Goal: Check status: Check status

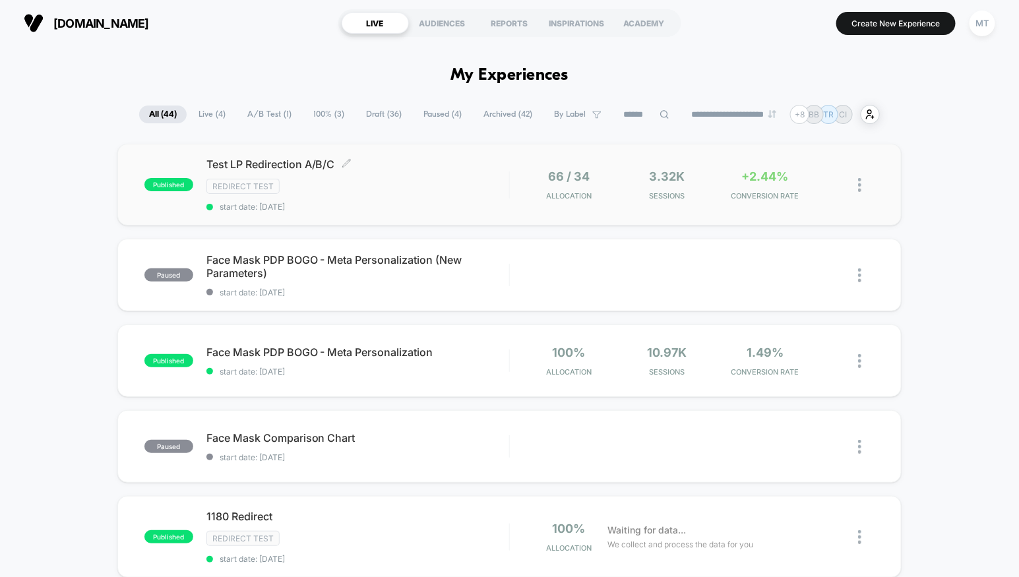
click at [293, 166] on span "Test LP Redirection A/B/C Click to edit experience details" at bounding box center [357, 164] width 303 height 13
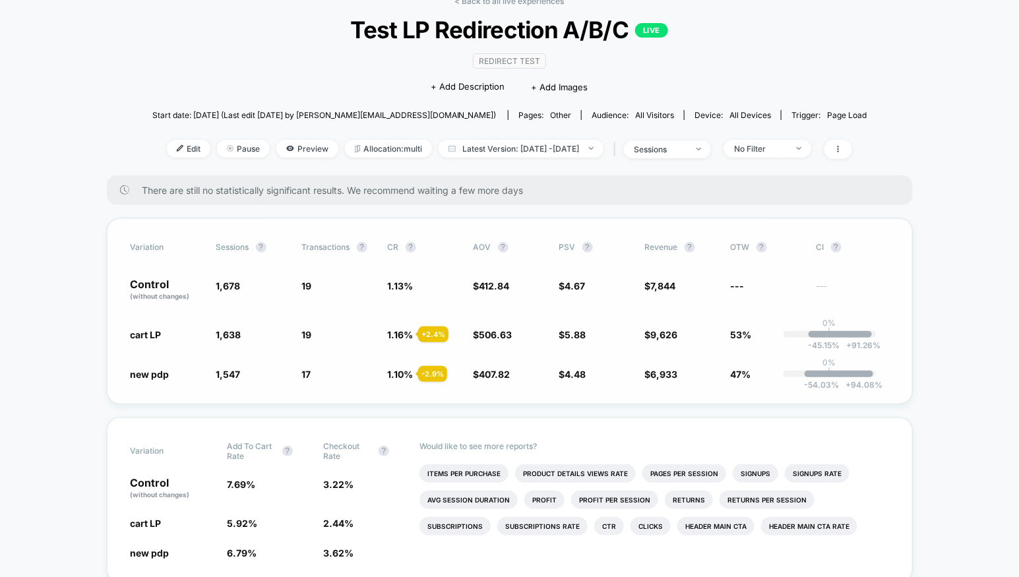
scroll to position [80, 0]
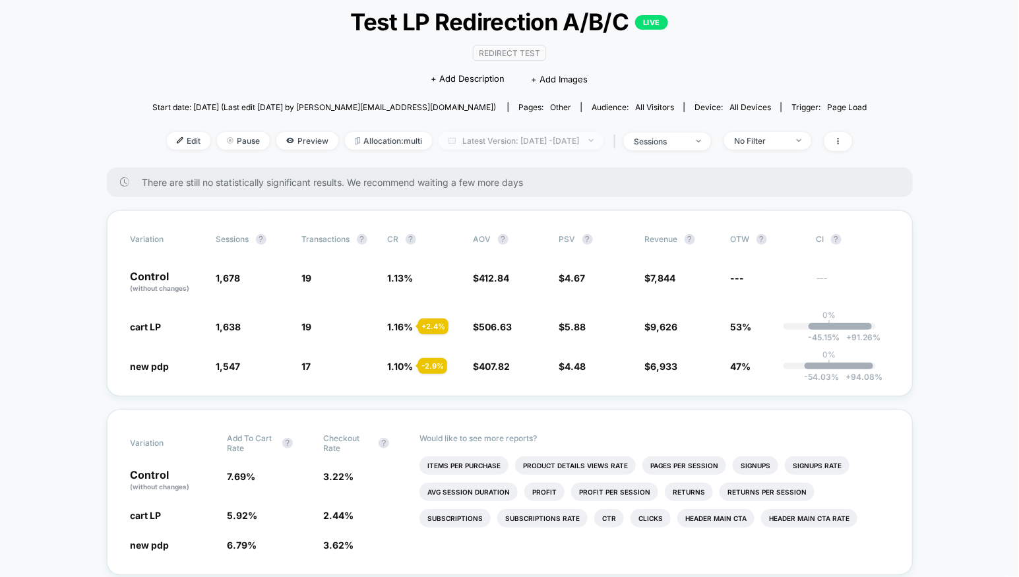
click at [516, 142] on span "Latest Version: [DATE] - [DATE]" at bounding box center [521, 141] width 165 height 18
select select "*"
select select "****"
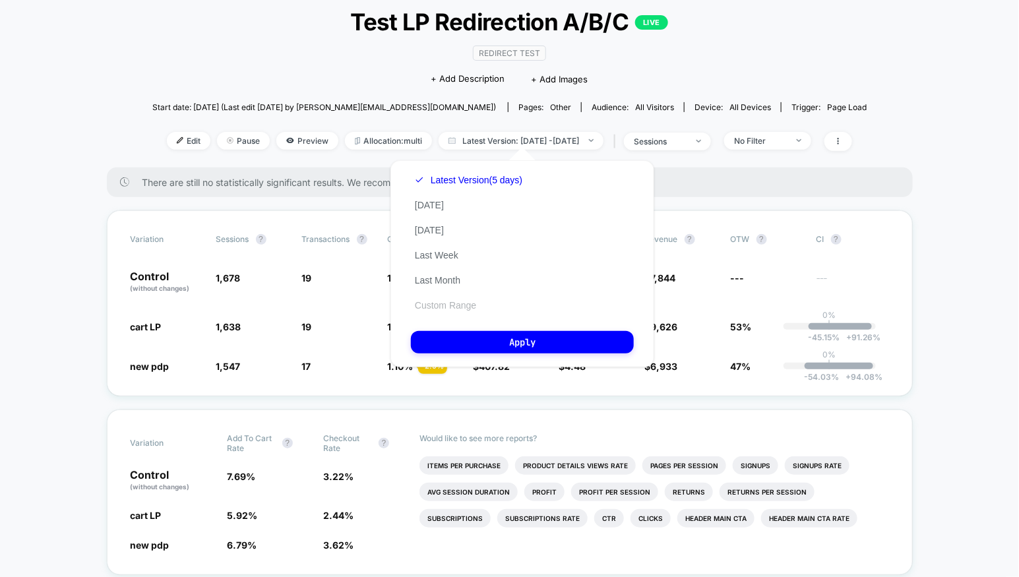
click at [436, 301] on button "Custom Range" at bounding box center [445, 305] width 69 height 12
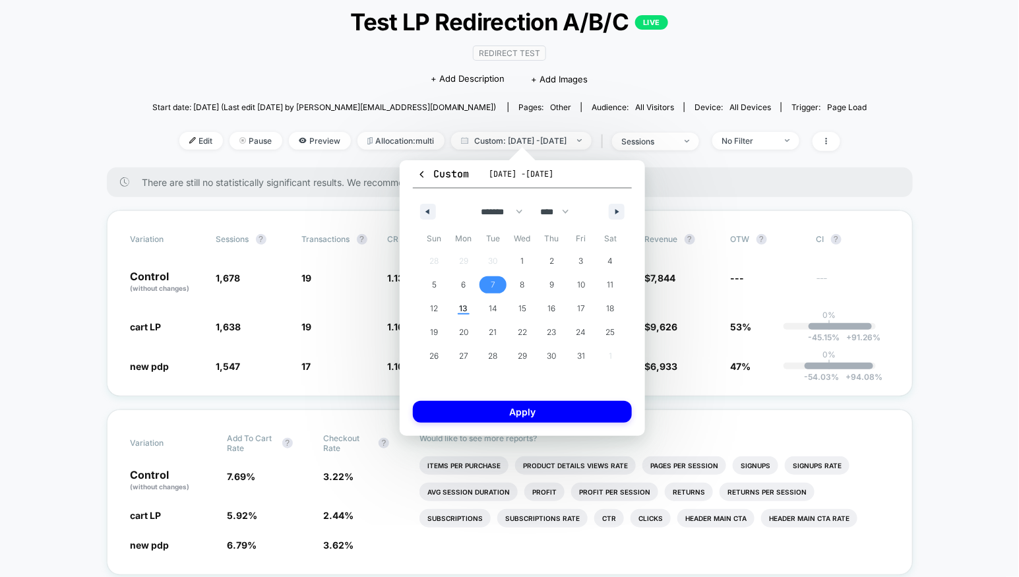
click at [497, 286] on span "7" at bounding box center [493, 284] width 30 height 17
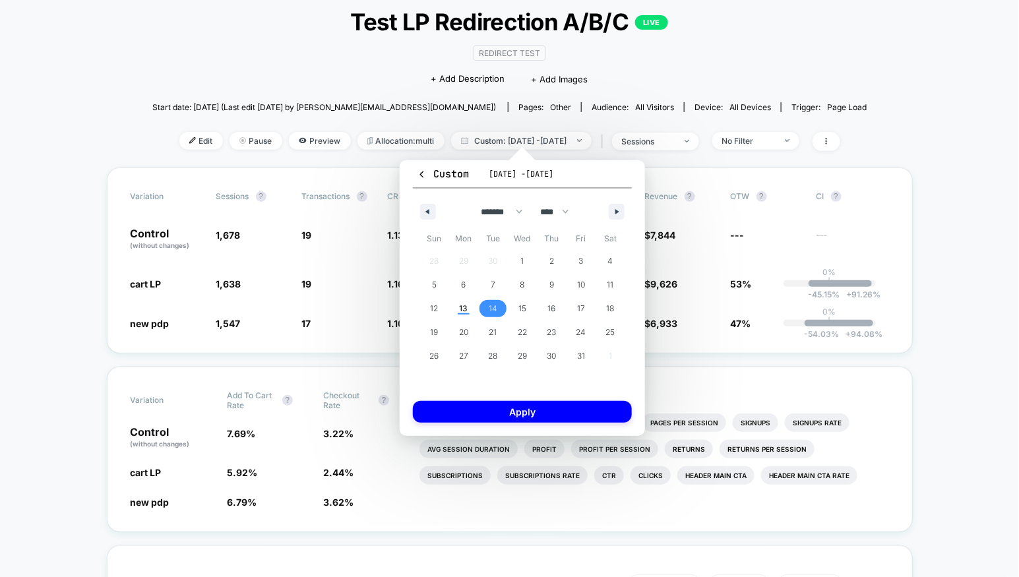
click at [496, 303] on span "14" at bounding box center [493, 309] width 9 height 24
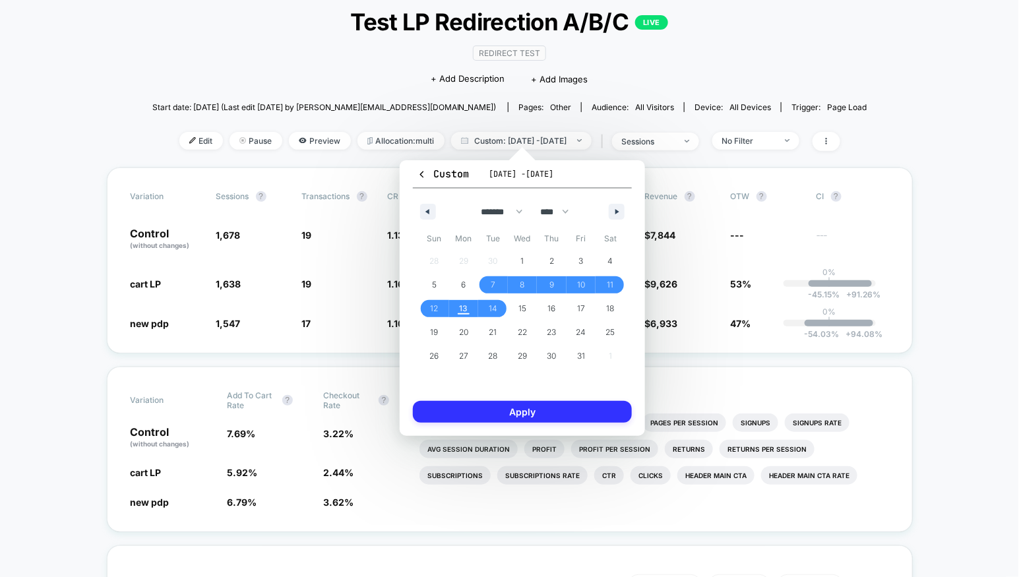
click at [520, 413] on button "Apply" at bounding box center [522, 412] width 219 height 22
